Goal: Transaction & Acquisition: Purchase product/service

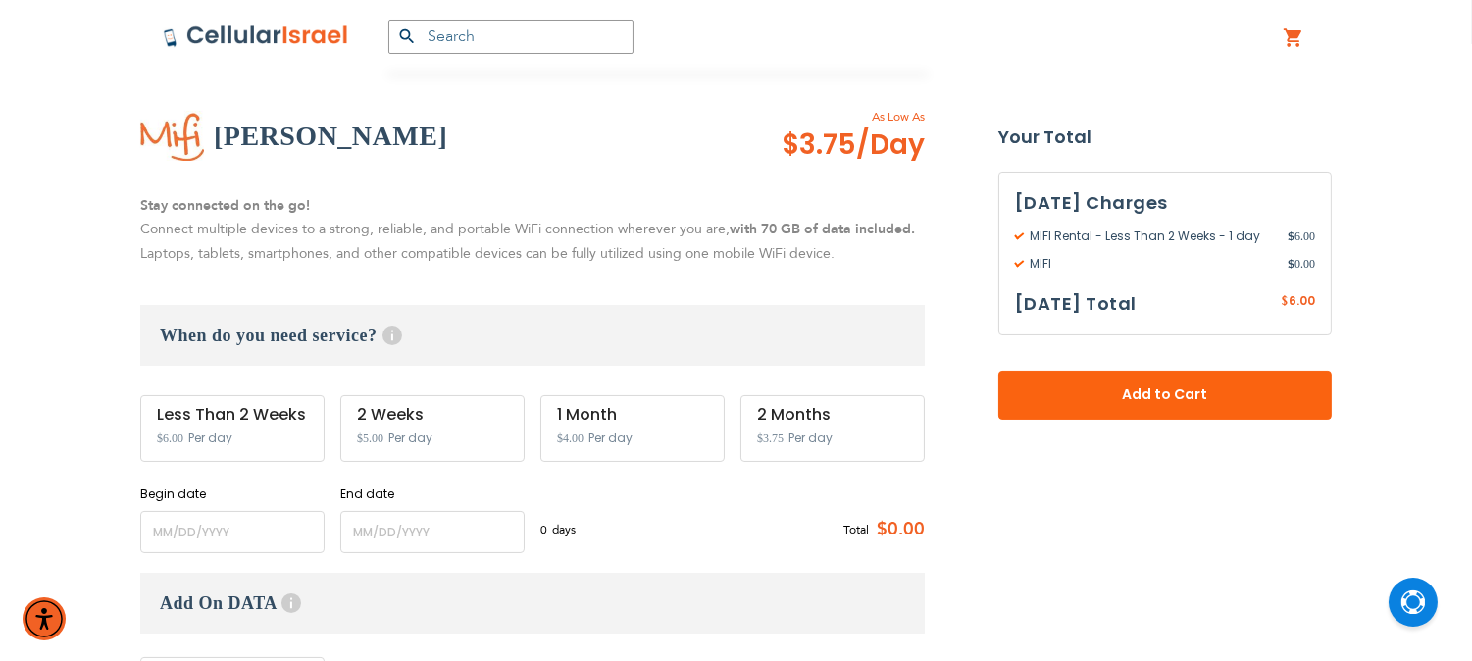
scroll to position [327, 0]
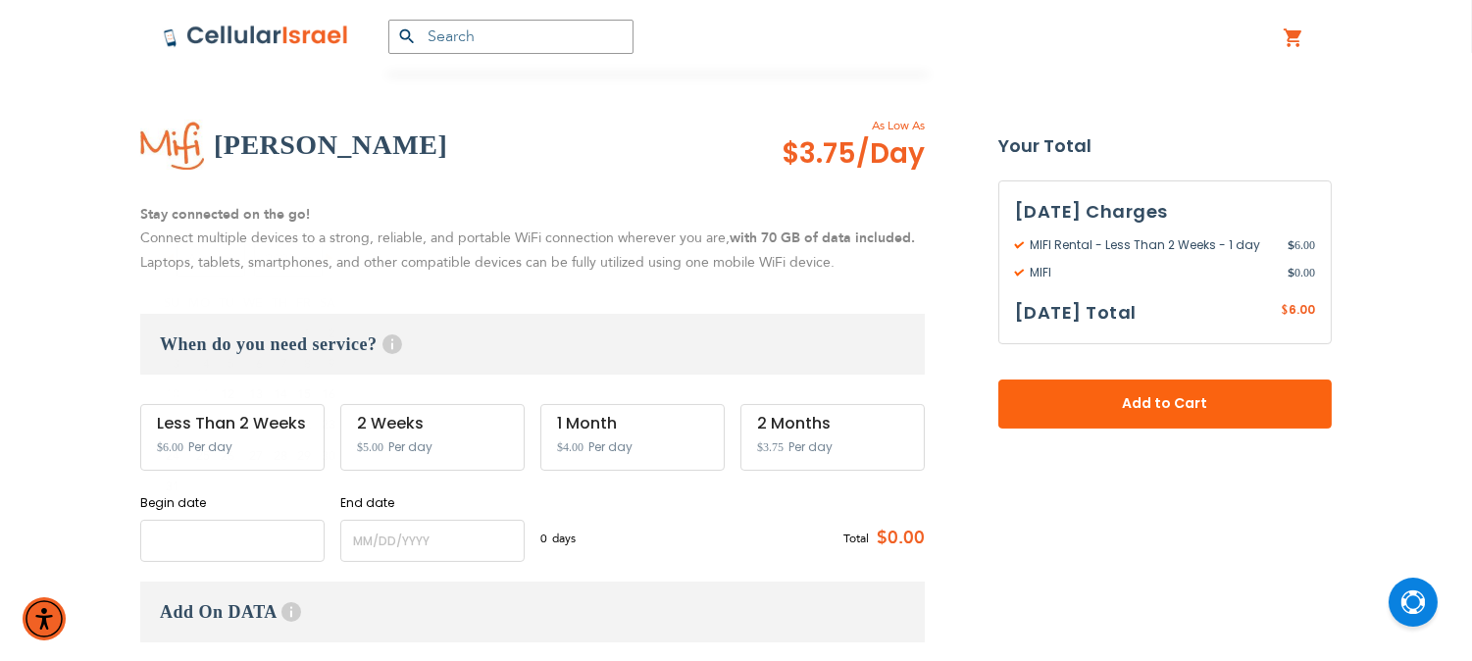
click at [217, 533] on input "name" at bounding box center [232, 541] width 184 height 42
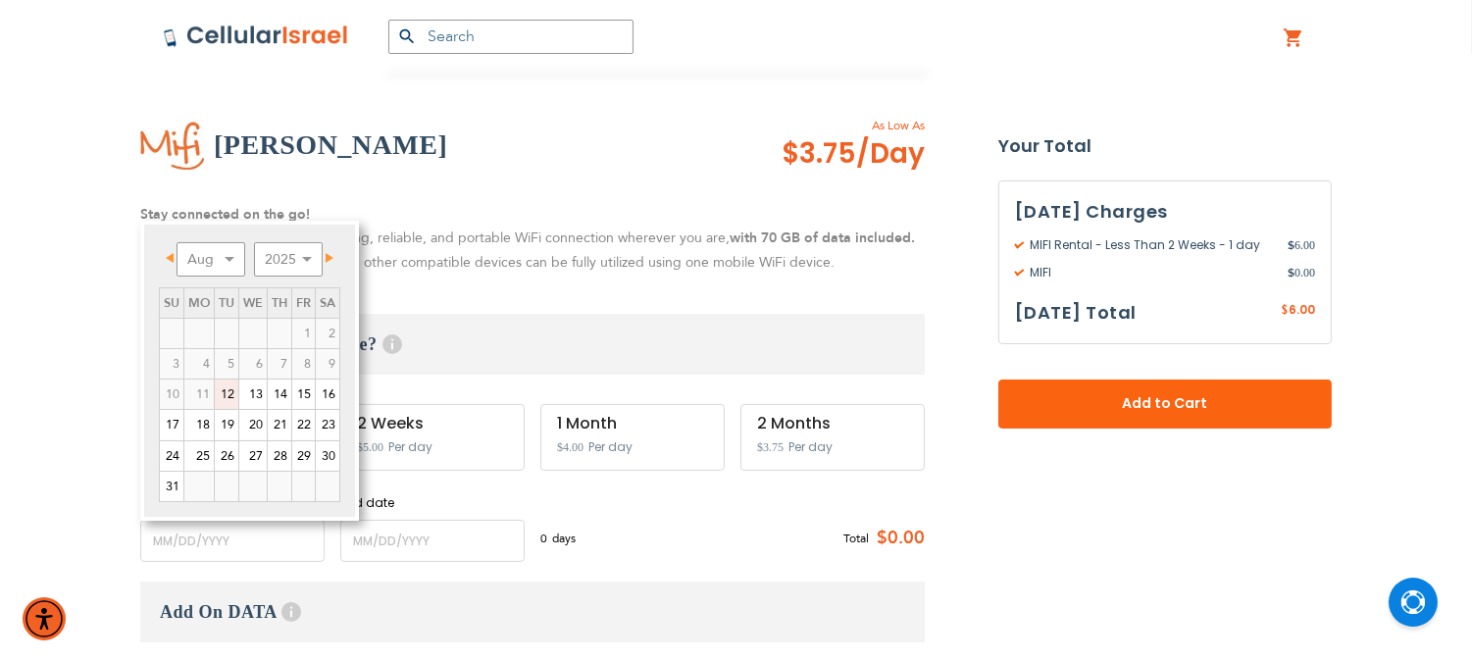
click at [231, 392] on link "12" at bounding box center [227, 393] width 24 height 29
type input "[DATE]"
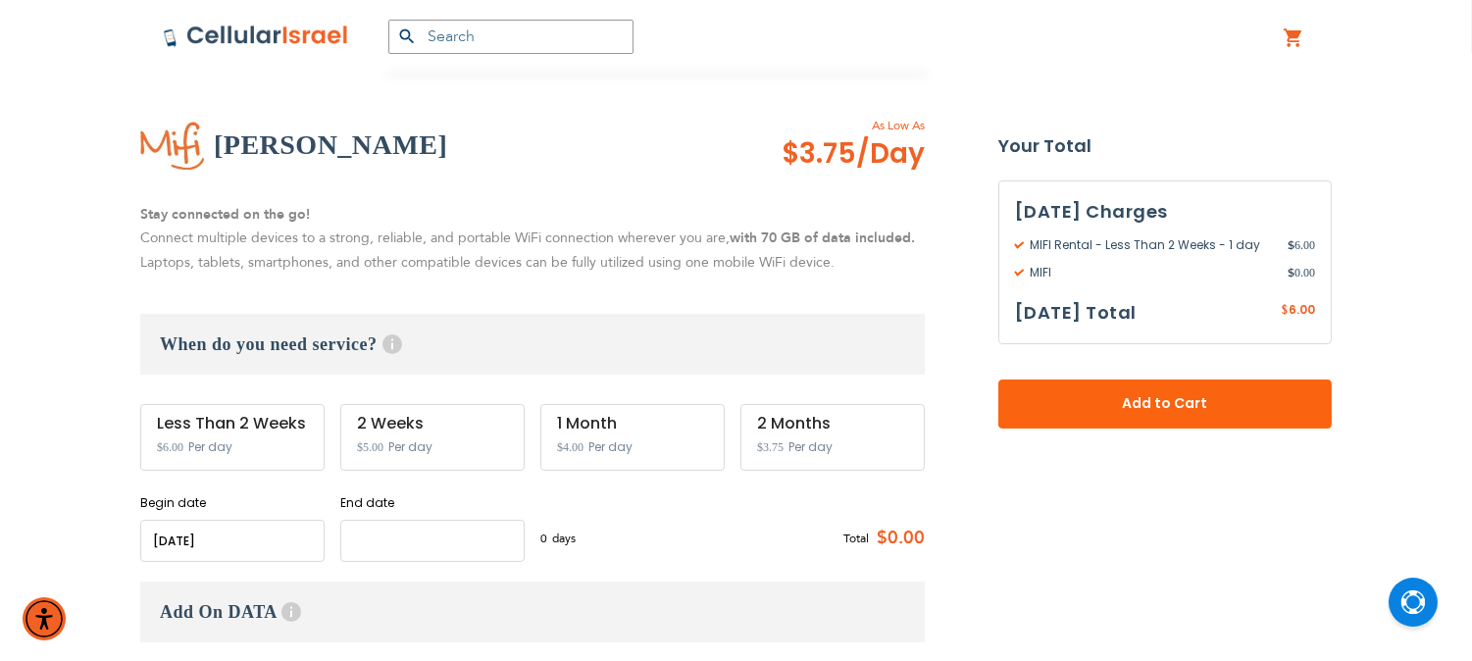
click at [416, 535] on input "name" at bounding box center [432, 541] width 184 height 42
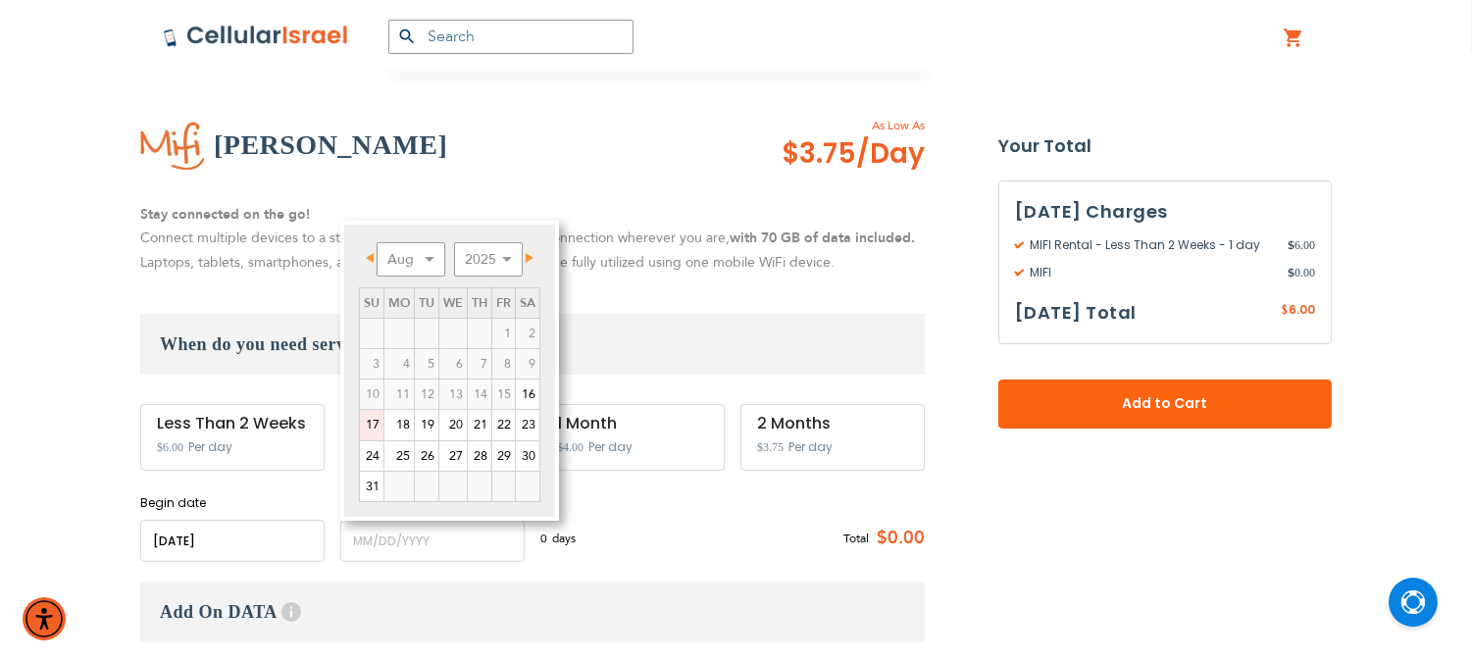
click at [371, 422] on link "17" at bounding box center [372, 424] width 24 height 29
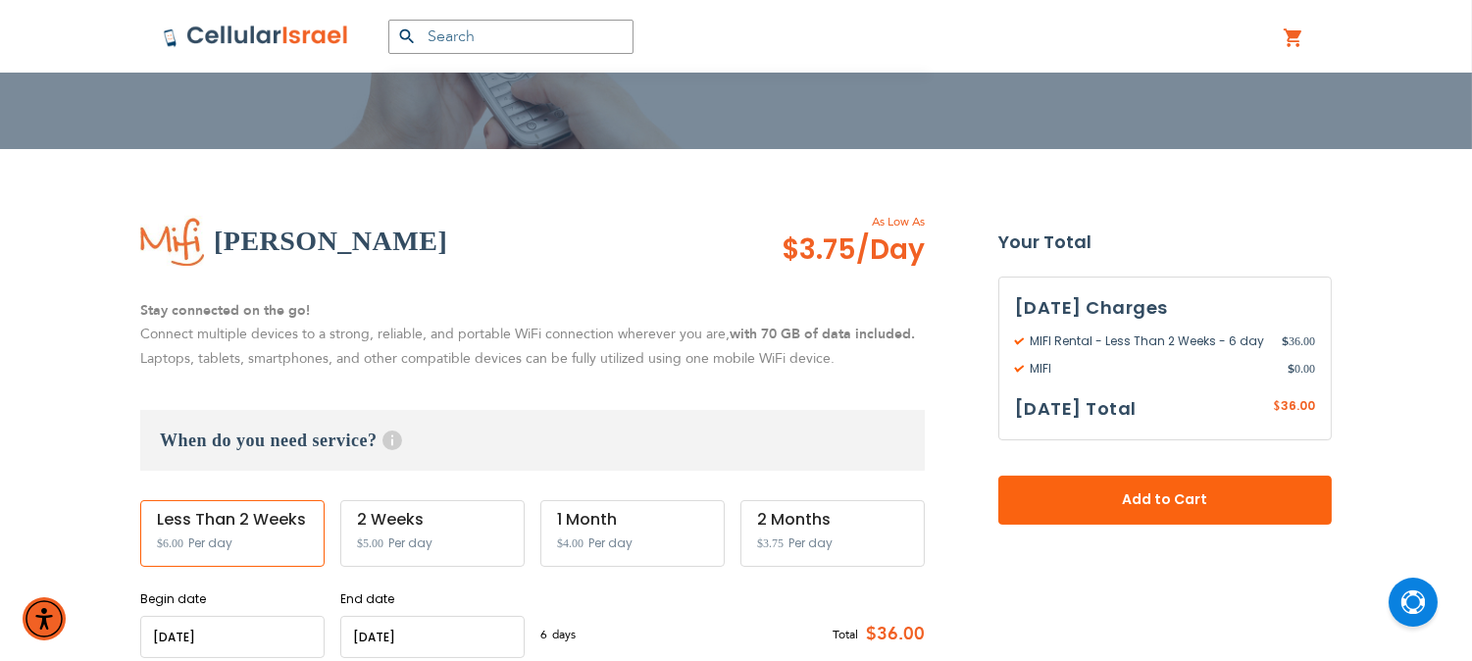
scroll to position [435, 0]
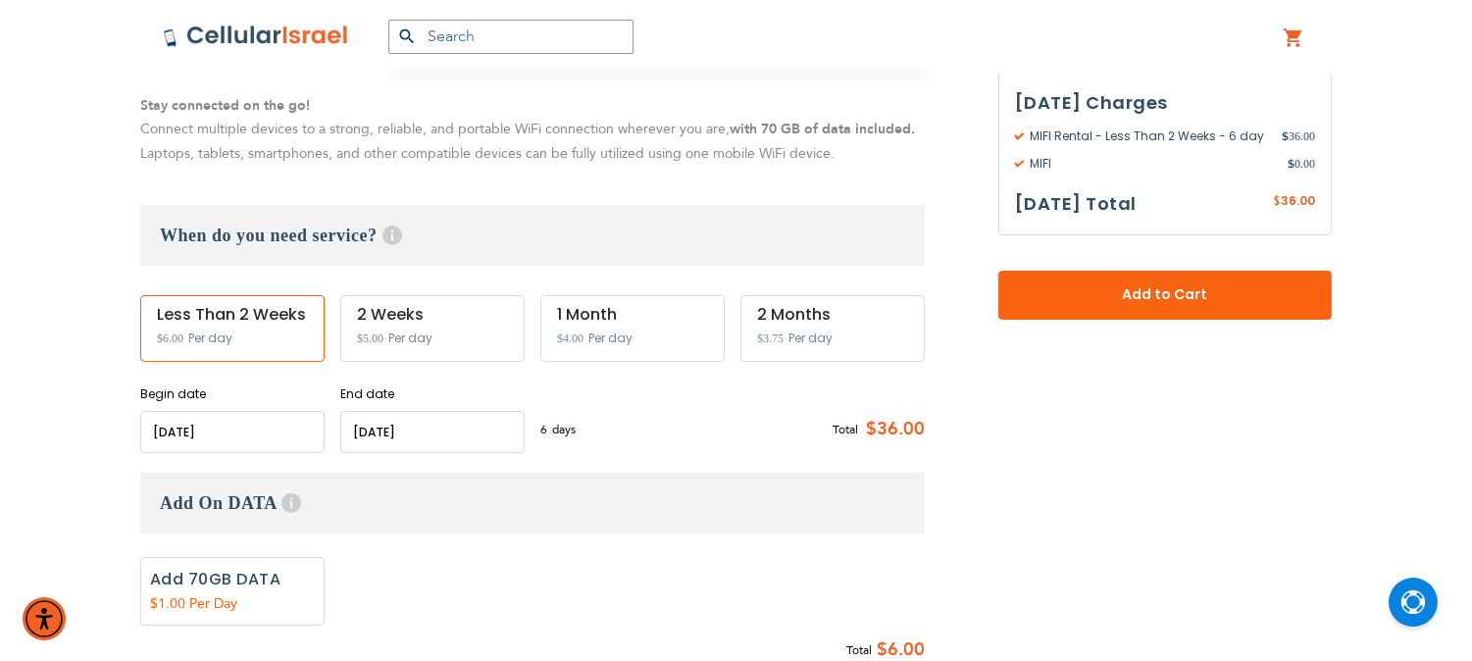
click at [396, 424] on input "name" at bounding box center [432, 432] width 184 height 42
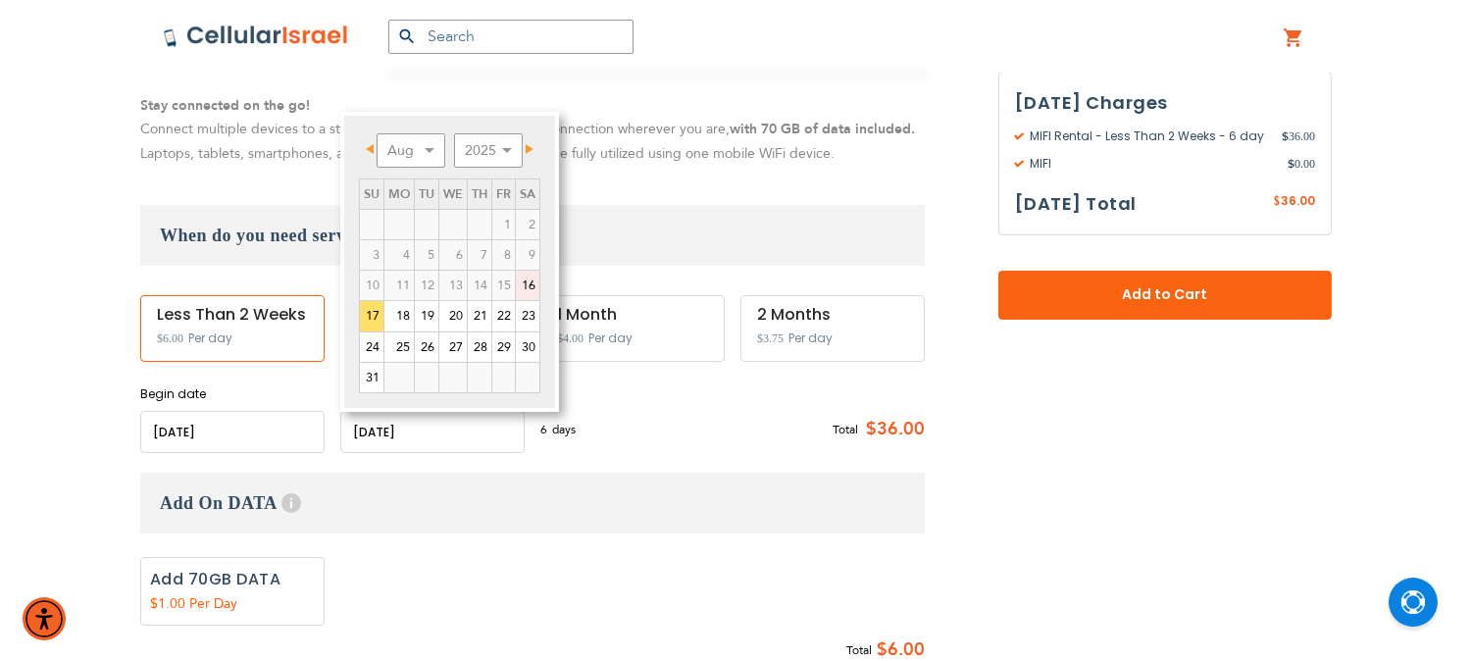
click at [525, 277] on link "16" at bounding box center [528, 285] width 24 height 29
type input "[DATE]"
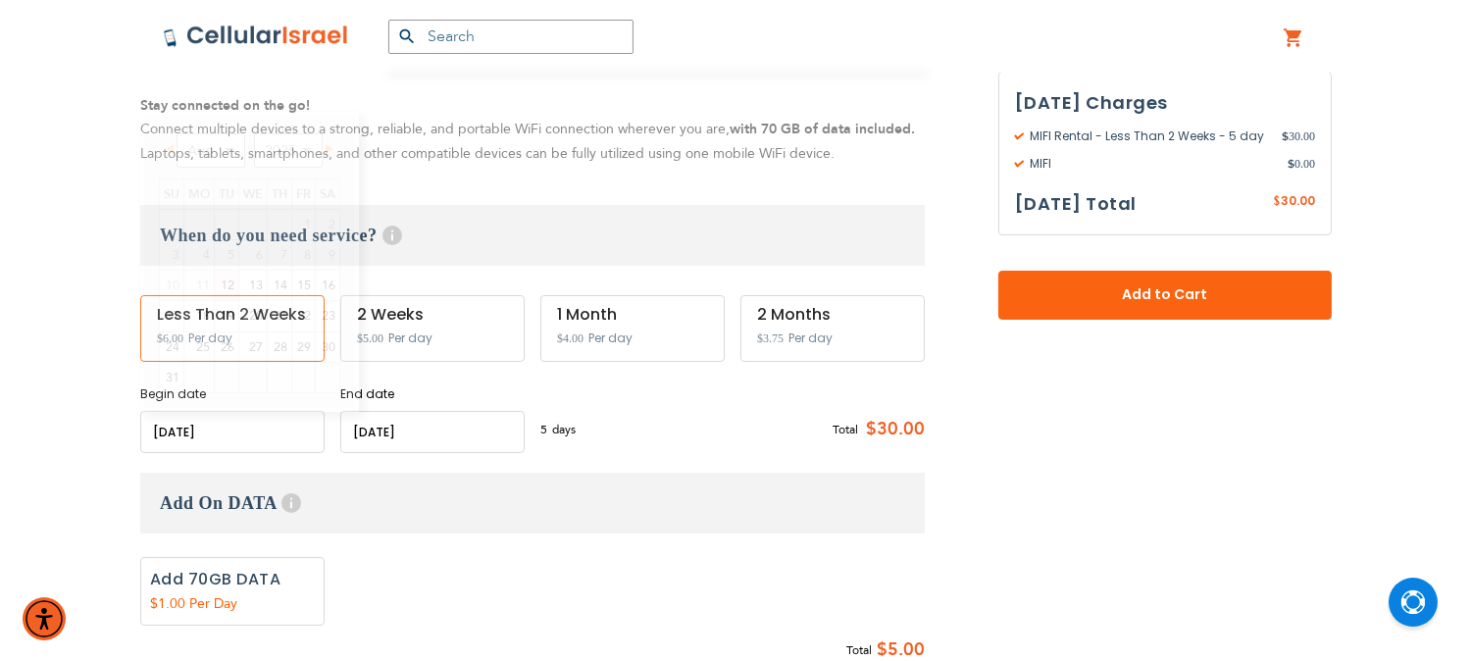
click at [267, 441] on input "name" at bounding box center [232, 432] width 184 height 42
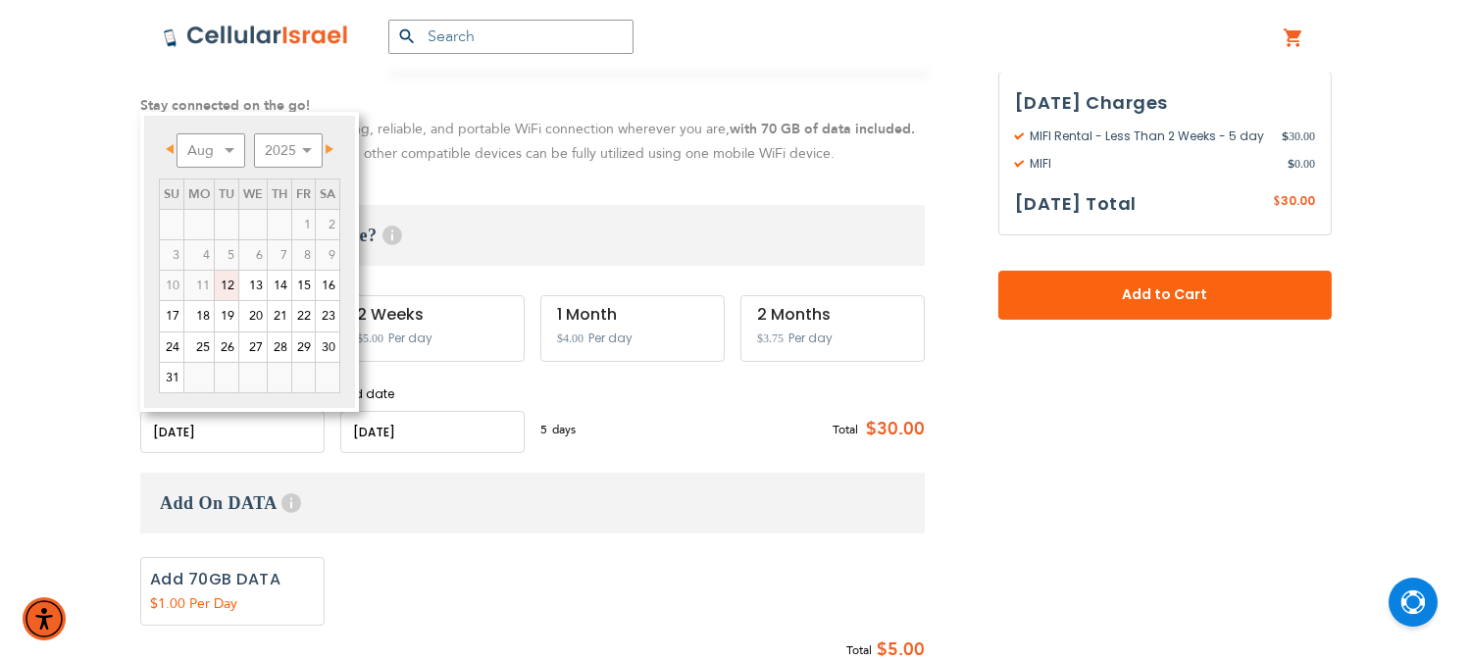
click at [226, 280] on link "12" at bounding box center [227, 285] width 24 height 29
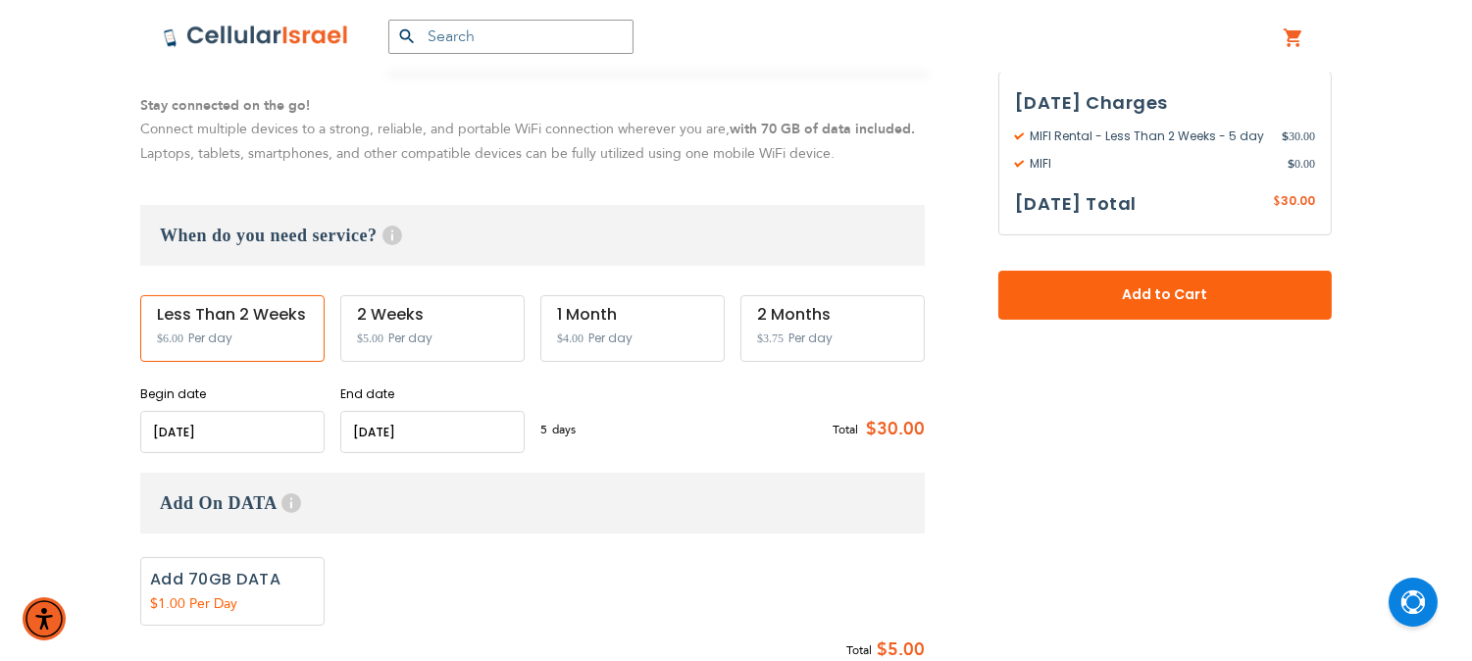
click at [400, 432] on input "name" at bounding box center [432, 432] width 184 height 42
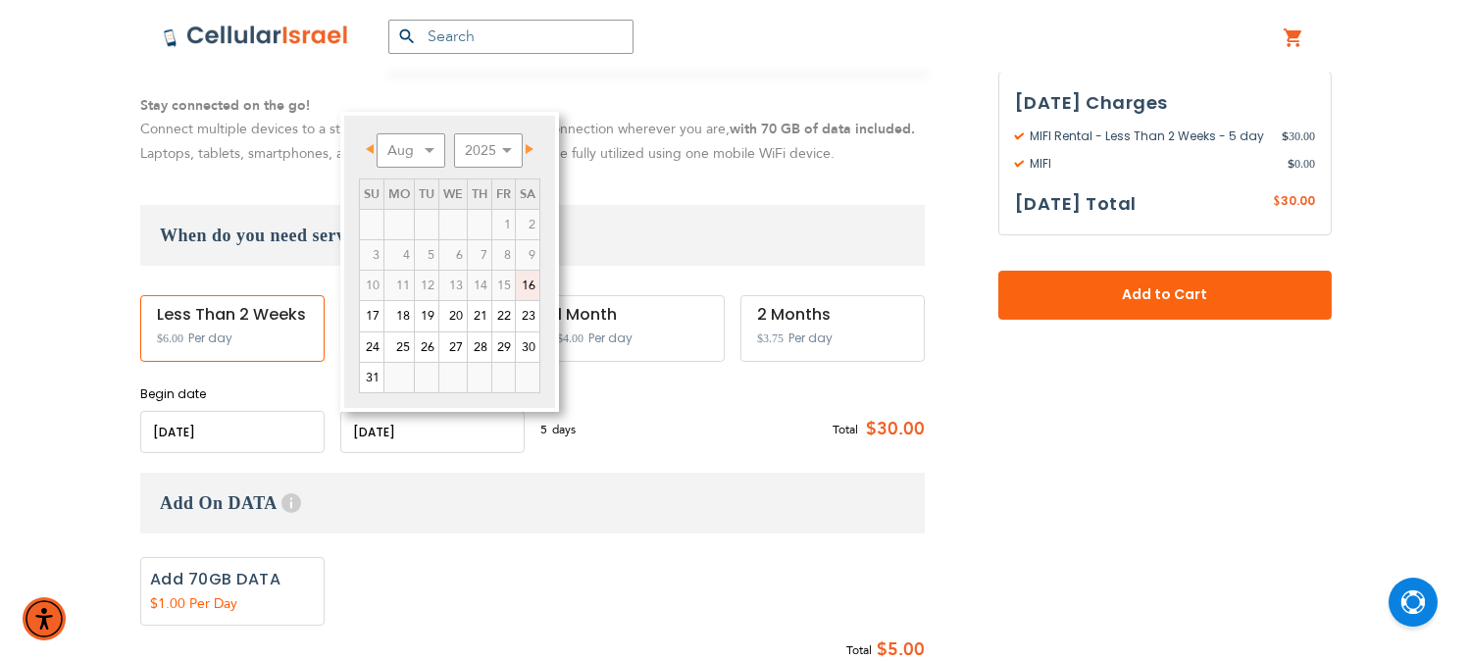
click at [517, 282] on link "16" at bounding box center [528, 285] width 24 height 29
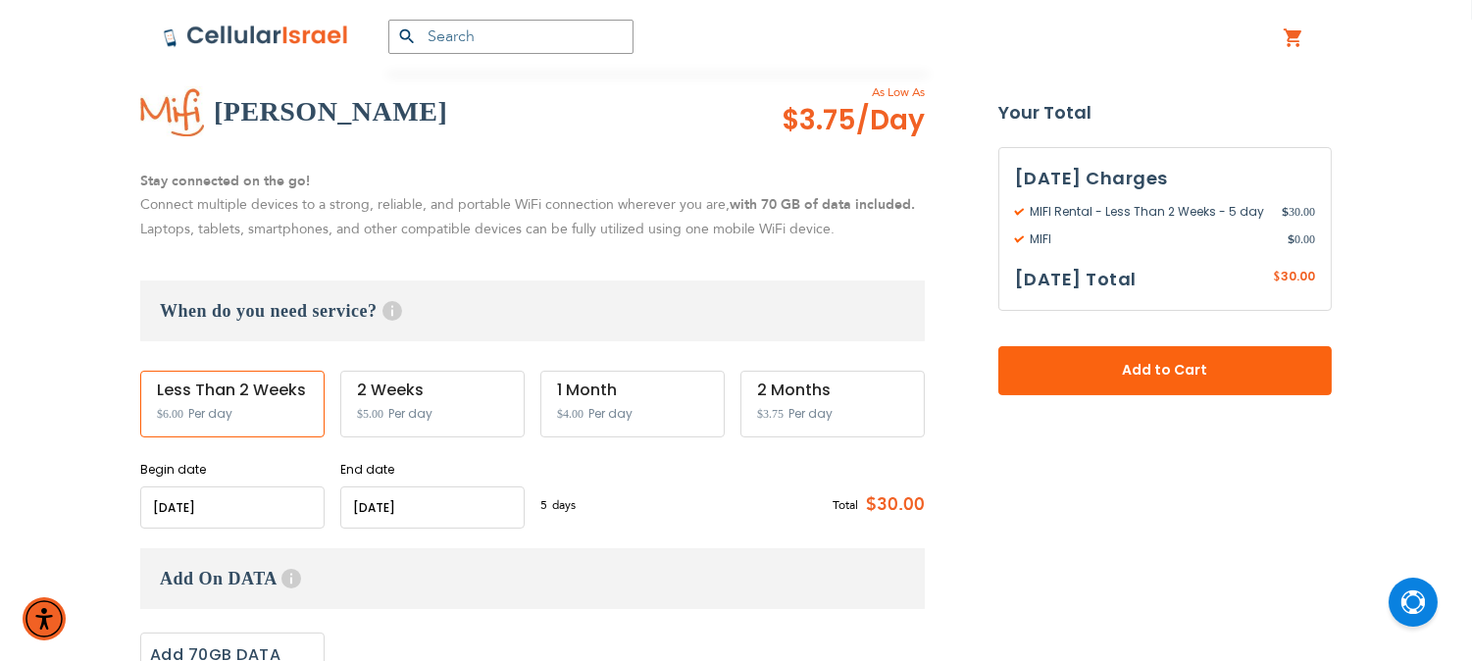
scroll to position [272, 0]
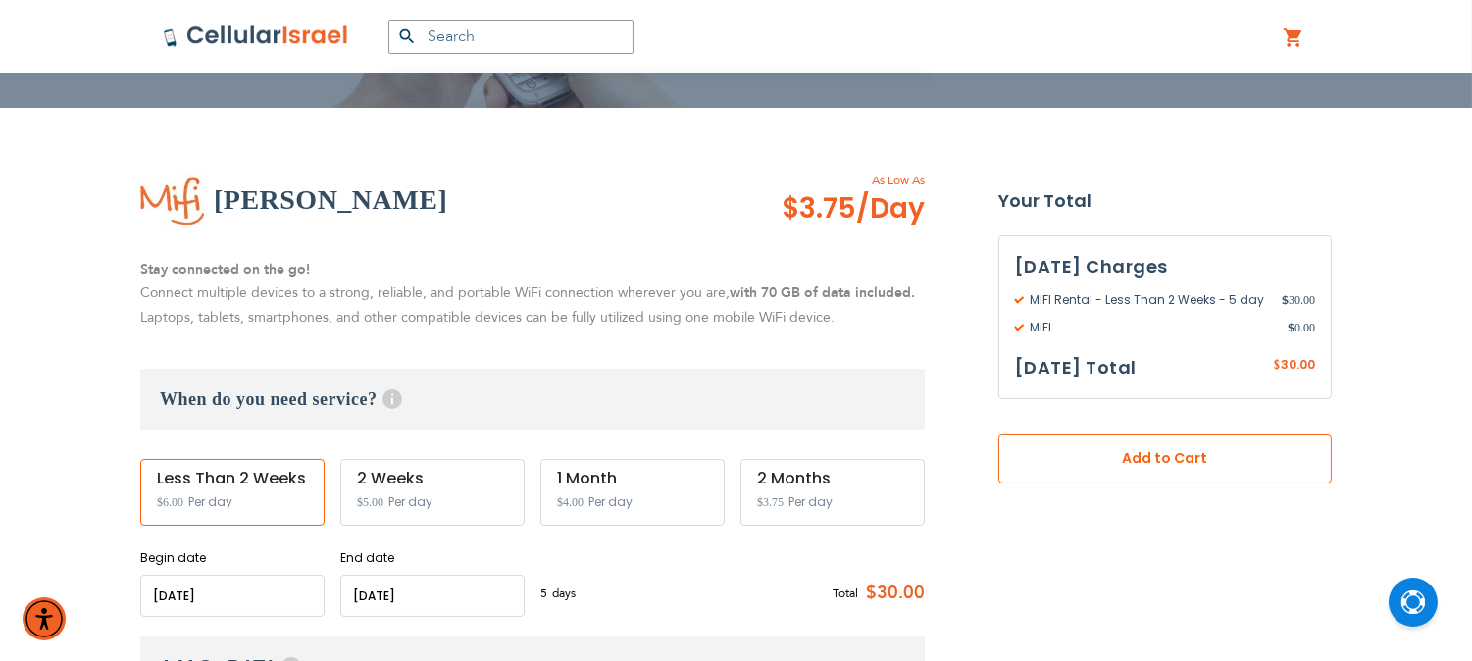
click at [1095, 462] on span "Add to Cart" at bounding box center [1165, 458] width 204 height 21
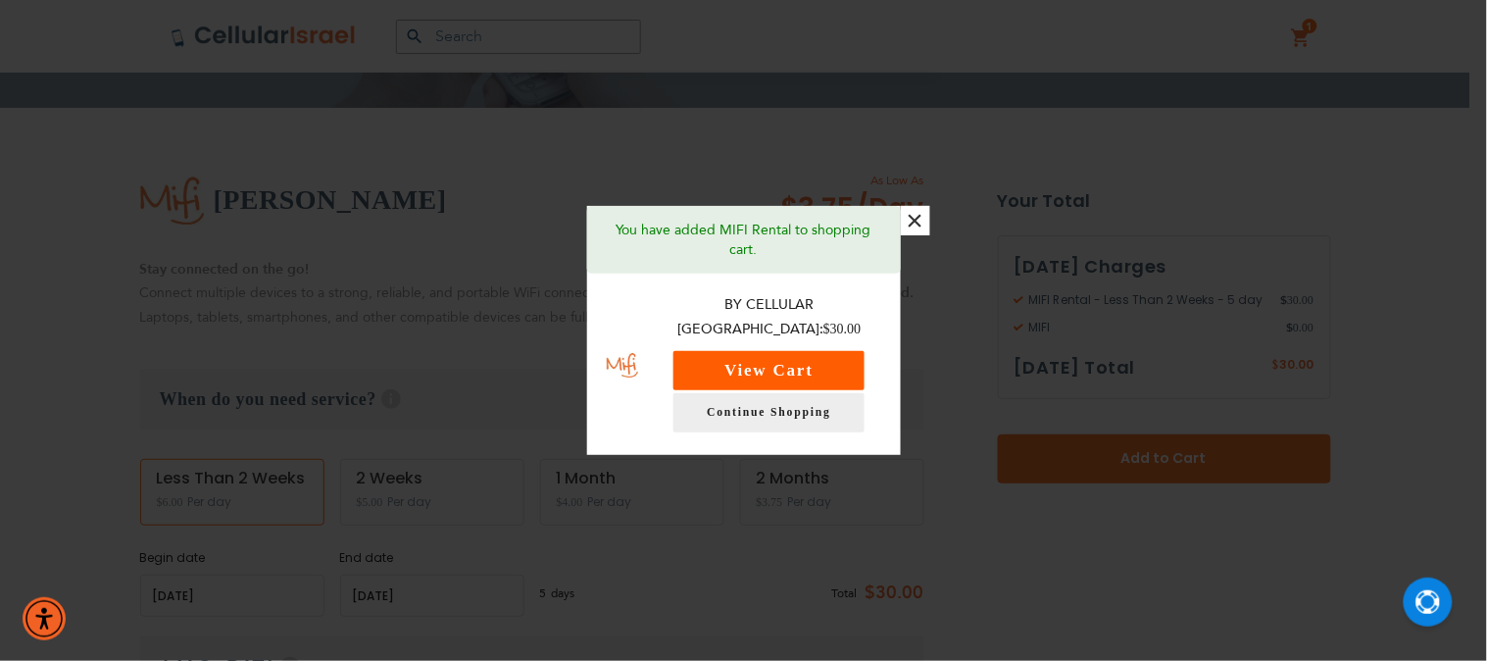
click at [761, 351] on button "View Cart" at bounding box center [769, 370] width 191 height 39
